Goal: Transaction & Acquisition: Book appointment/travel/reservation

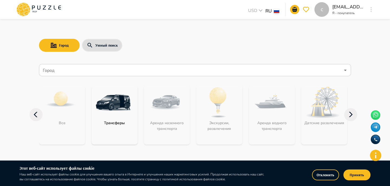
click at [77, 69] on input "Город" at bounding box center [191, 70] width 299 height 10
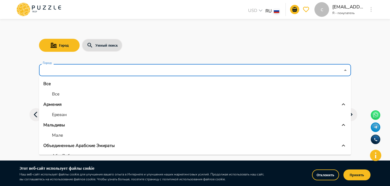
click at [62, 92] on li "Все" at bounding box center [195, 94] width 312 height 10
type input "***"
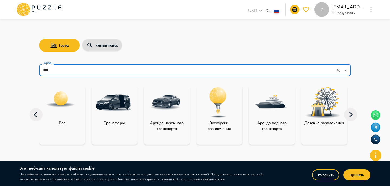
click at [159, 103] on img "category-landing_transport" at bounding box center [165, 102] width 35 height 35
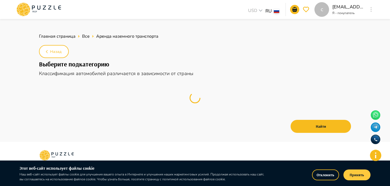
click at [356, 176] on button "Принять" at bounding box center [357, 174] width 27 height 11
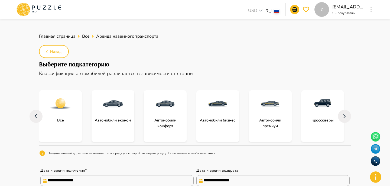
scroll to position [20, 0]
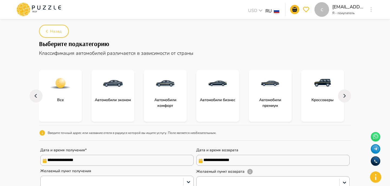
click at [35, 13] on icon at bounding box center [39, 9] width 46 height 14
